Goal: Register for event/course

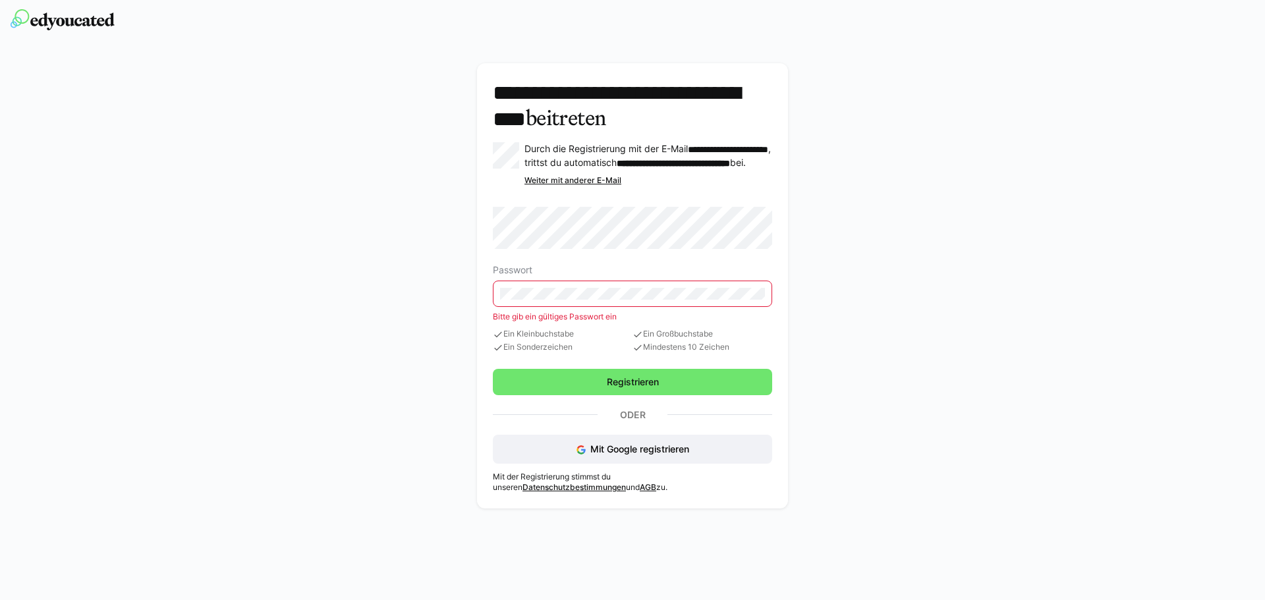
click at [552, 291] on eds-input at bounding box center [632, 294] width 279 height 26
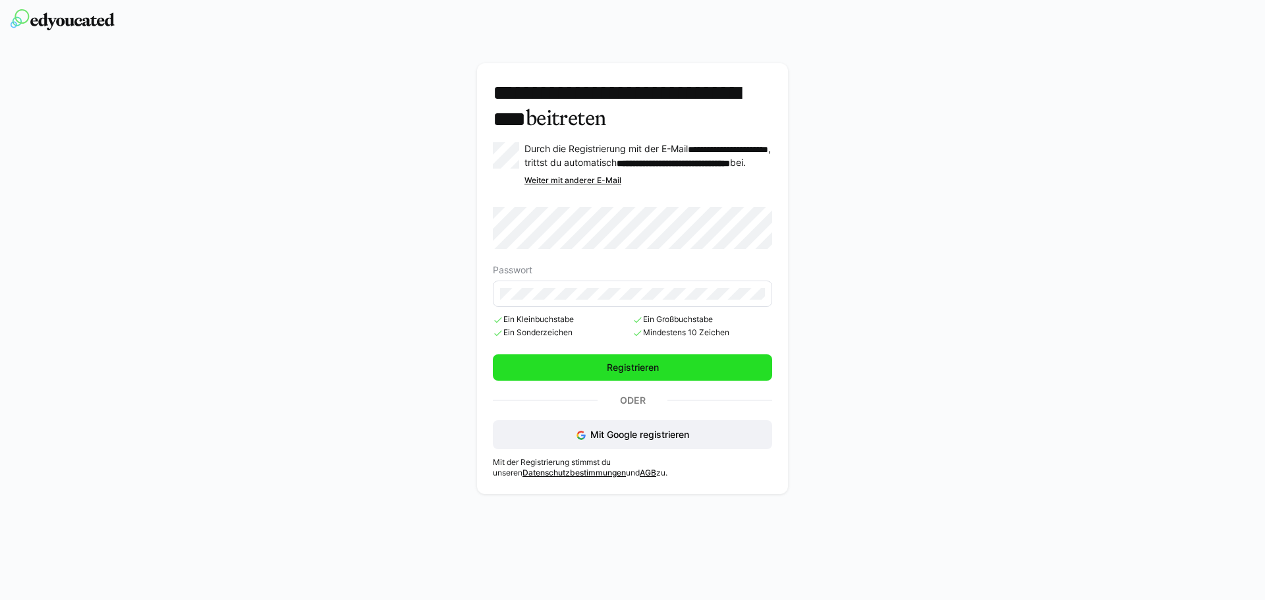
click at [647, 374] on span "Registrieren" at bounding box center [633, 367] width 56 height 13
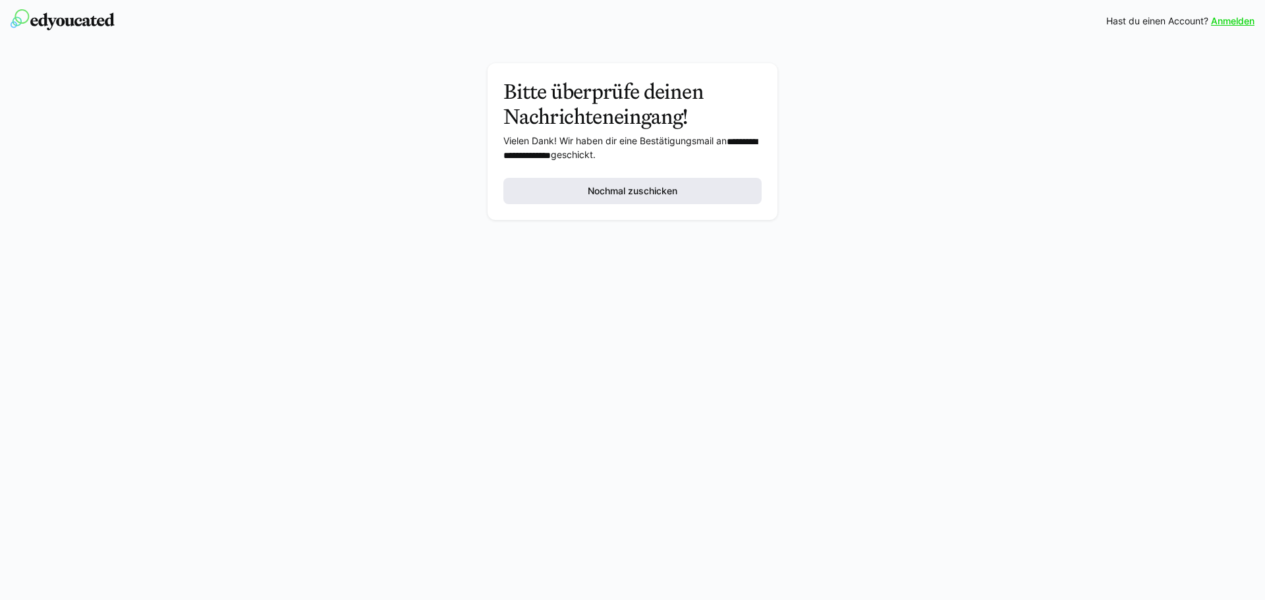
click at [661, 192] on span "Nochmal zuschicken" at bounding box center [633, 191] width 94 height 13
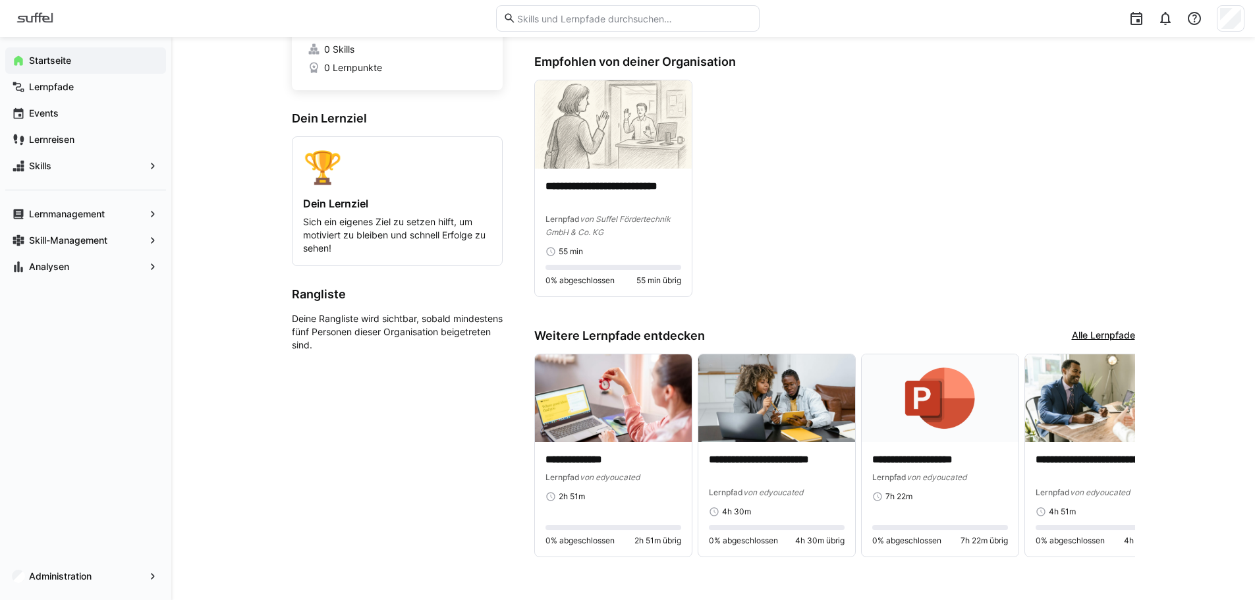
scroll to position [115, 0]
click at [591, 458] on p "**********" at bounding box center [614, 460] width 136 height 15
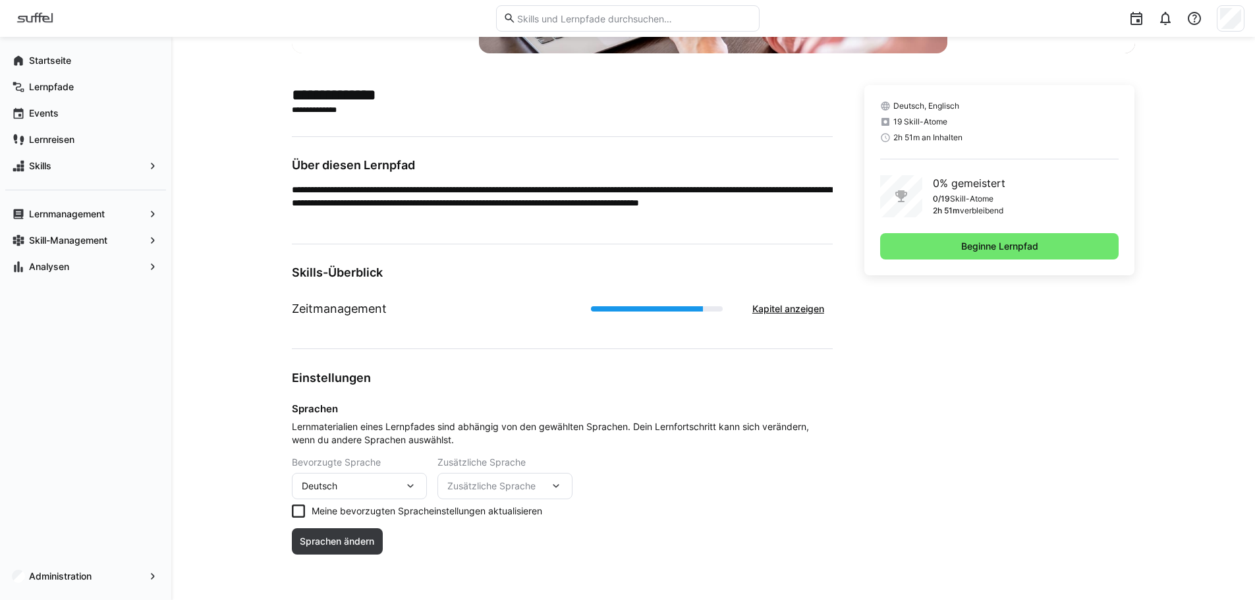
scroll to position [281, 0]
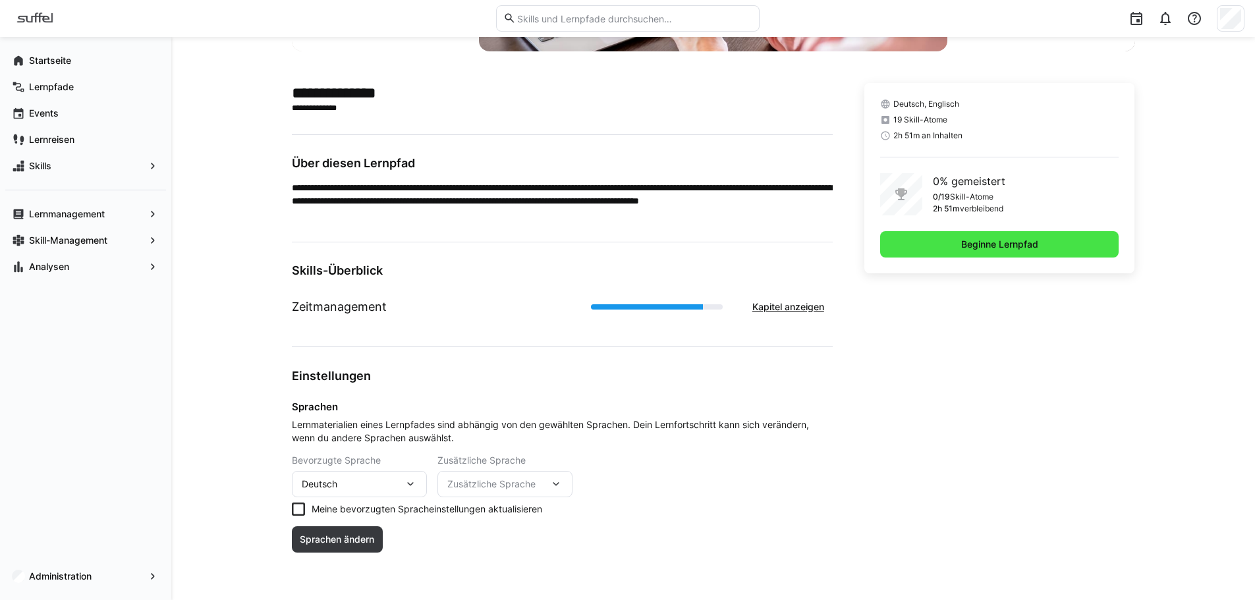
click at [999, 250] on span "Beginne Lernpfad" at bounding box center [999, 244] width 81 height 13
